Goal: Find specific page/section: Find specific page/section

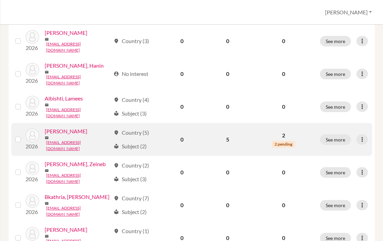
scroll to position [157, 0]
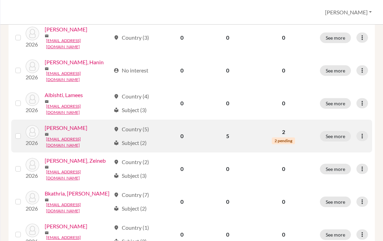
click at [71, 124] on link "[PERSON_NAME]" at bounding box center [66, 128] width 43 height 8
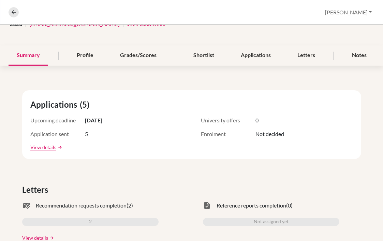
scroll to position [61, 0]
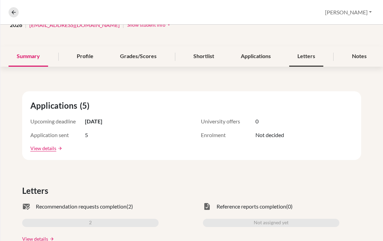
click at [303, 57] on div "Letters" at bounding box center [306, 56] width 34 height 20
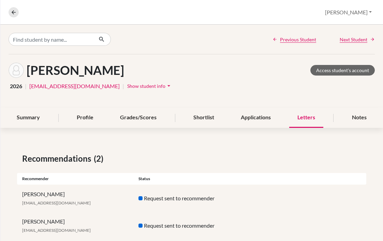
click at [127, 87] on span "Show student info" at bounding box center [146, 86] width 38 height 6
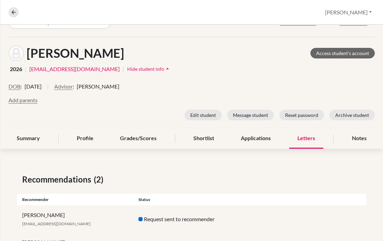
scroll to position [19, 0]
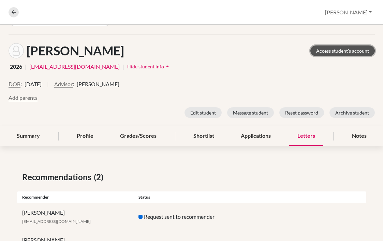
click at [330, 51] on link "Access student's account" at bounding box center [343, 50] width 65 height 11
